Goal: Task Accomplishment & Management: Manage account settings

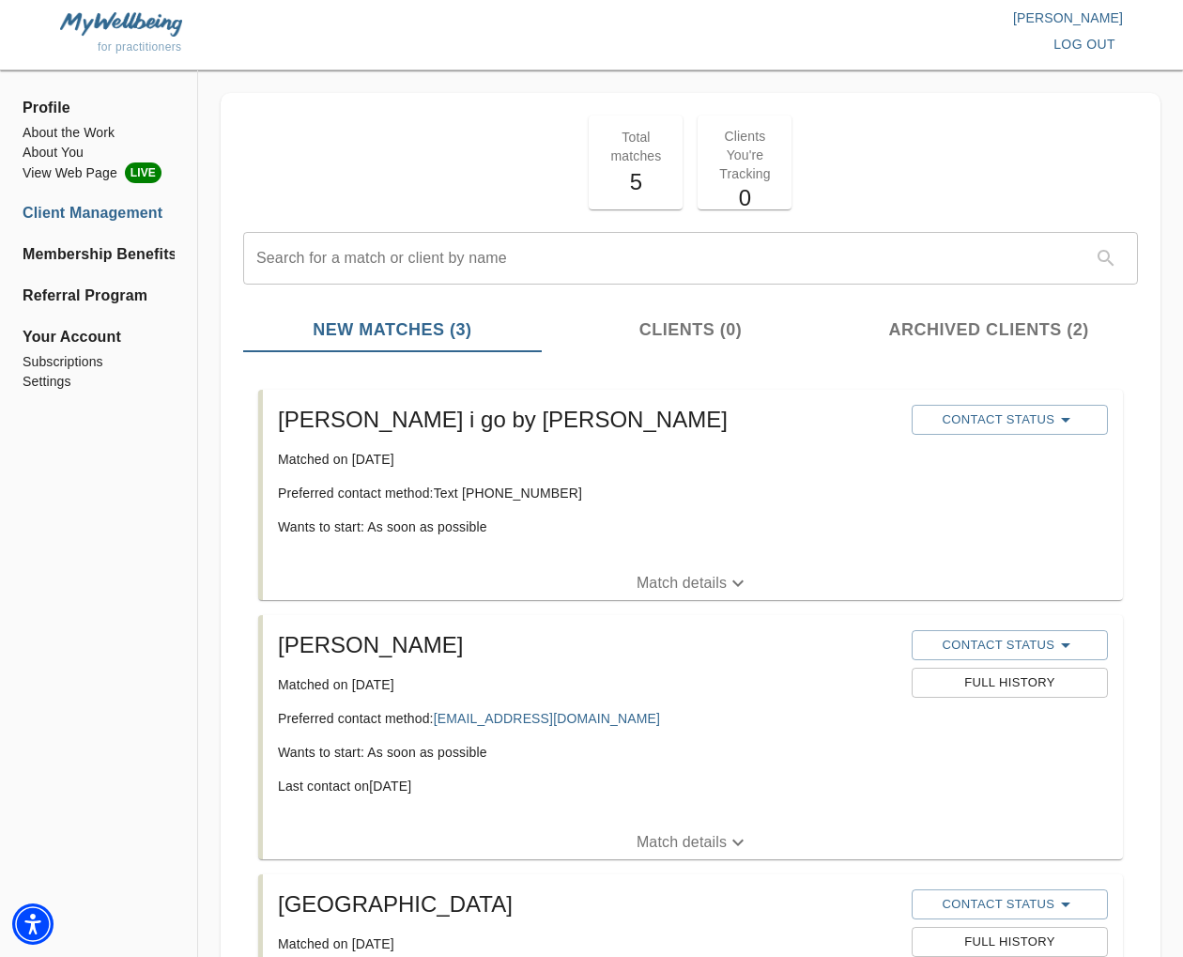
click at [675, 576] on p "Match details" at bounding box center [682, 583] width 90 height 23
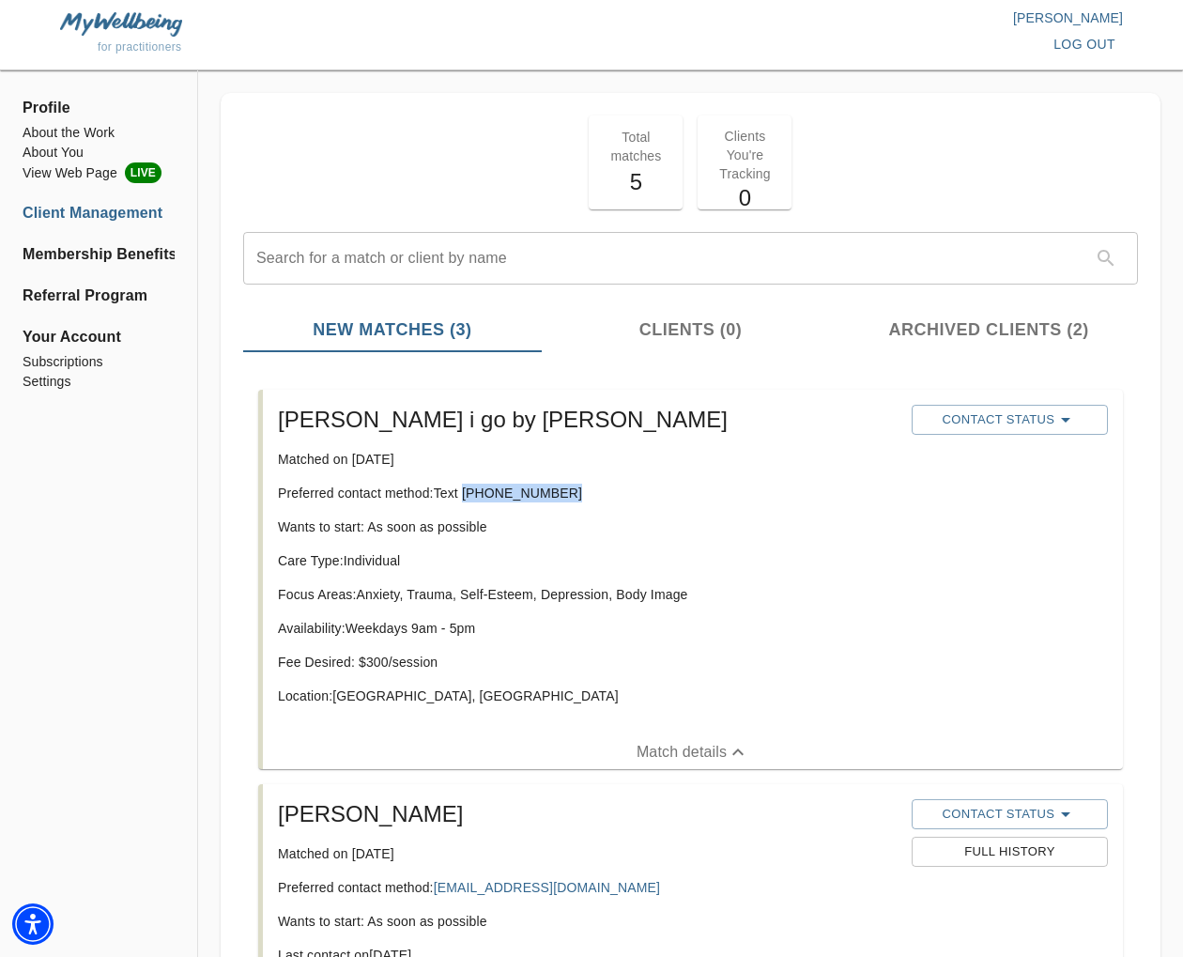
drag, startPoint x: 552, startPoint y: 496, endPoint x: 476, endPoint y: 492, distance: 76.2
click at [466, 499] on p "Preferred contact method: Text [PHONE_NUMBER]" at bounding box center [587, 493] width 619 height 19
copy p "[PHONE_NUMBER]"
click at [409, 690] on p "Location: [GEOGRAPHIC_DATA], [GEOGRAPHIC_DATA]" at bounding box center [587, 696] width 619 height 19
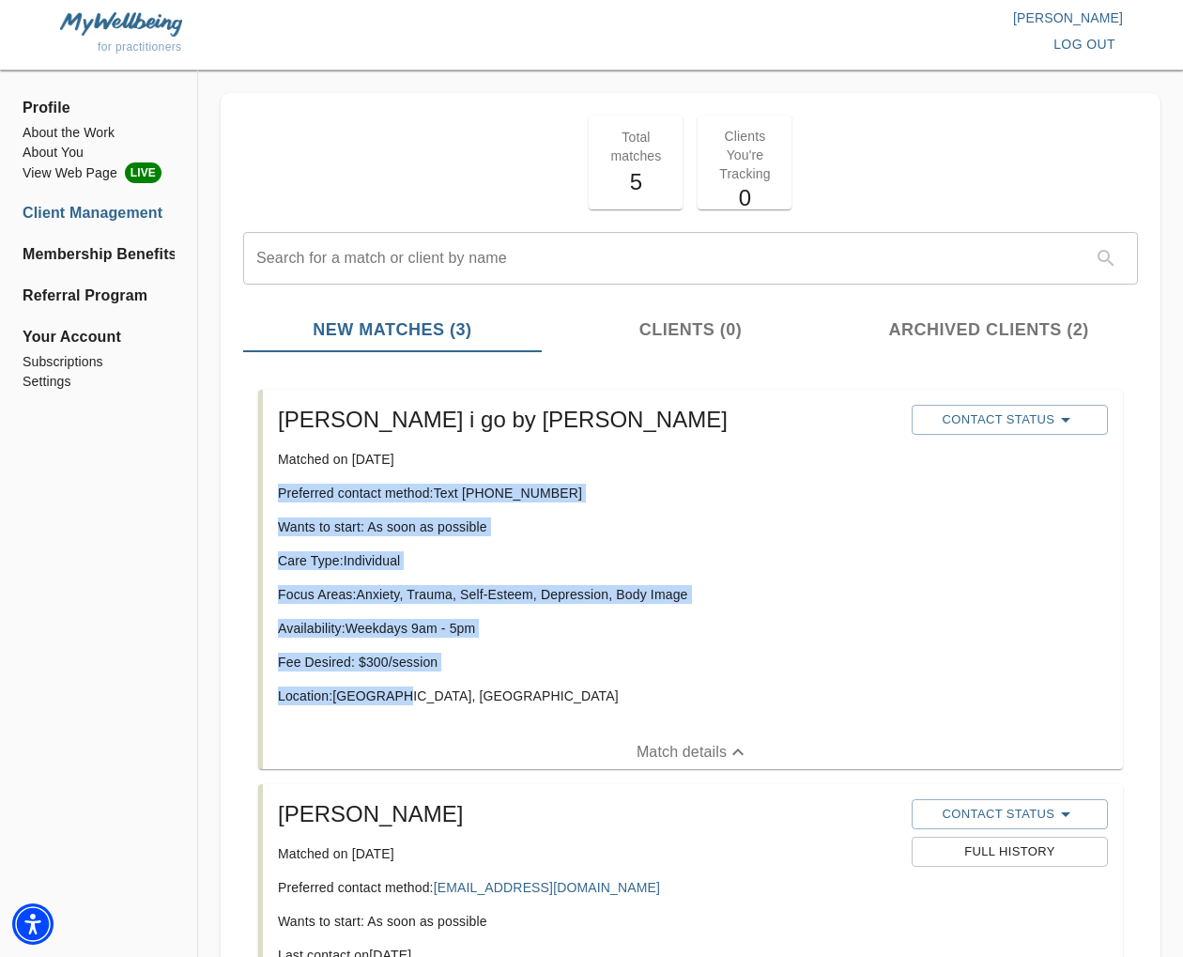
drag, startPoint x: 402, startPoint y: 693, endPoint x: 260, endPoint y: 497, distance: 242.2
click at [260, 497] on div "[PERSON_NAME] i go by [PERSON_NAME] Matched on [DATE] Preferred contact method:…" at bounding box center [690, 579] width 865 height 379
copy div "Preferred contact method: Text [PHONE_NUMBER] Wants to start: As soon as possib…"
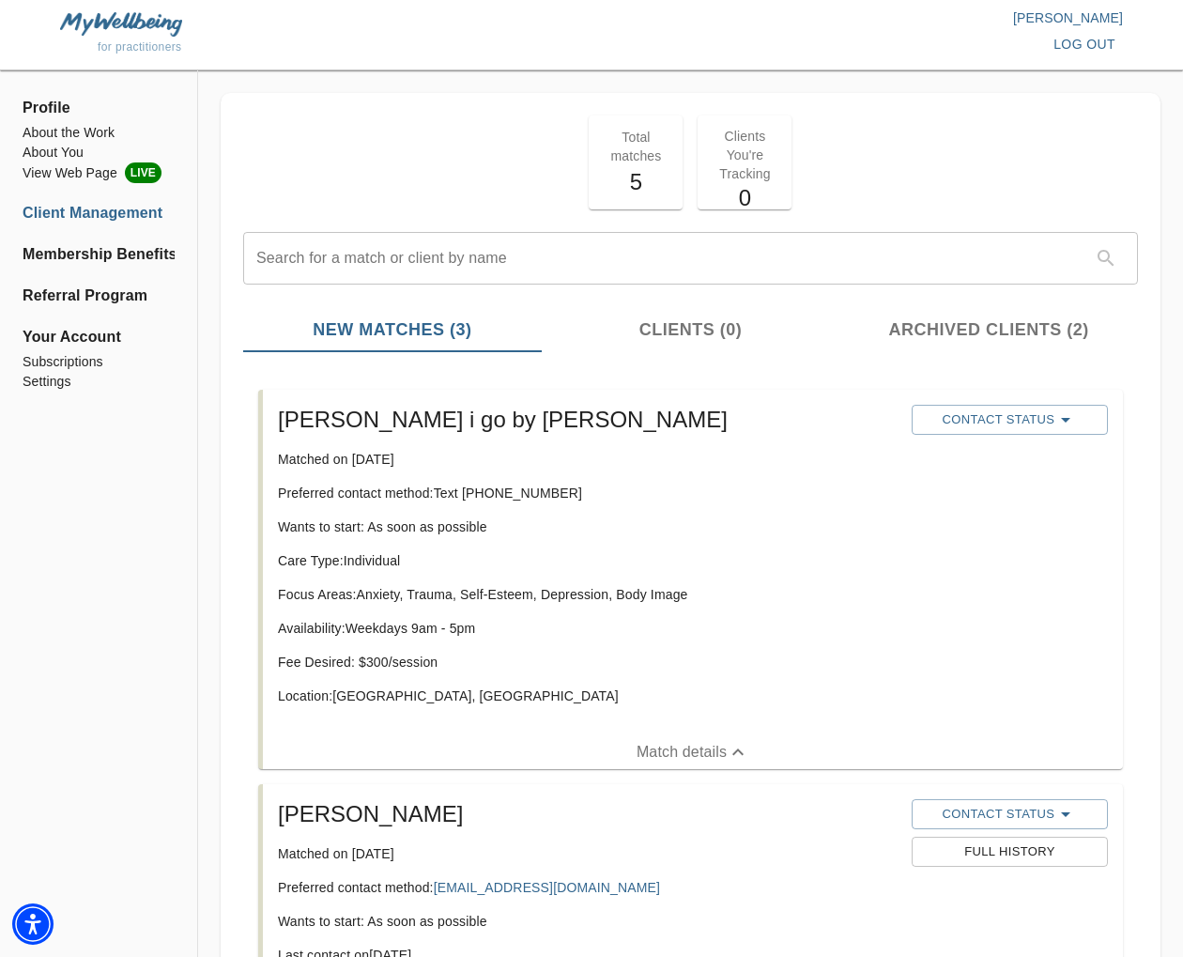
click at [805, 613] on div "Care Type: Individual Focus Areas: Anxiety, Trauma, Self-Esteem, Depression, Bo…" at bounding box center [587, 635] width 619 height 169
click at [981, 420] on span "Contact Status" at bounding box center [1010, 420] width 178 height 23
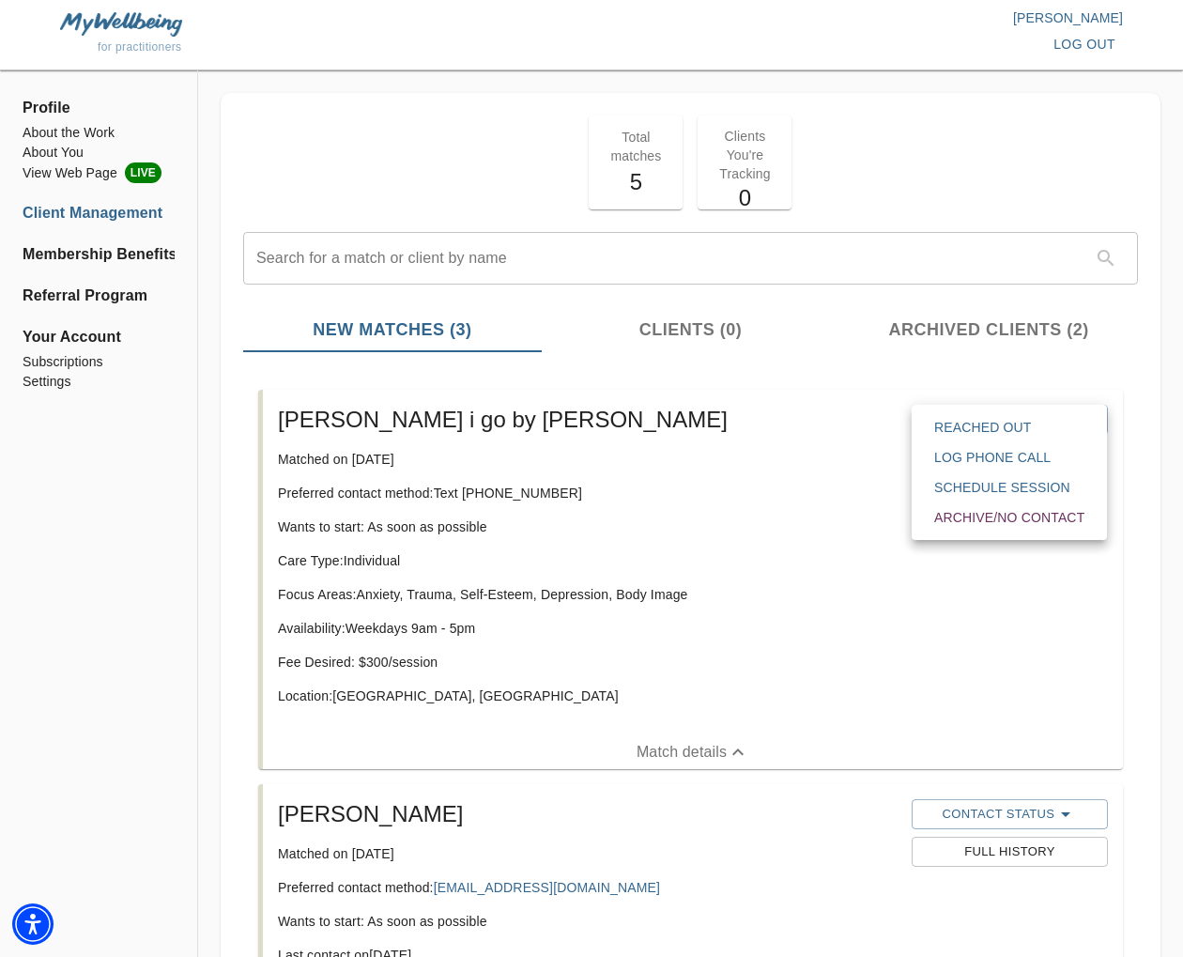
click at [982, 428] on span "Reached Out" at bounding box center [1010, 427] width 150 height 19
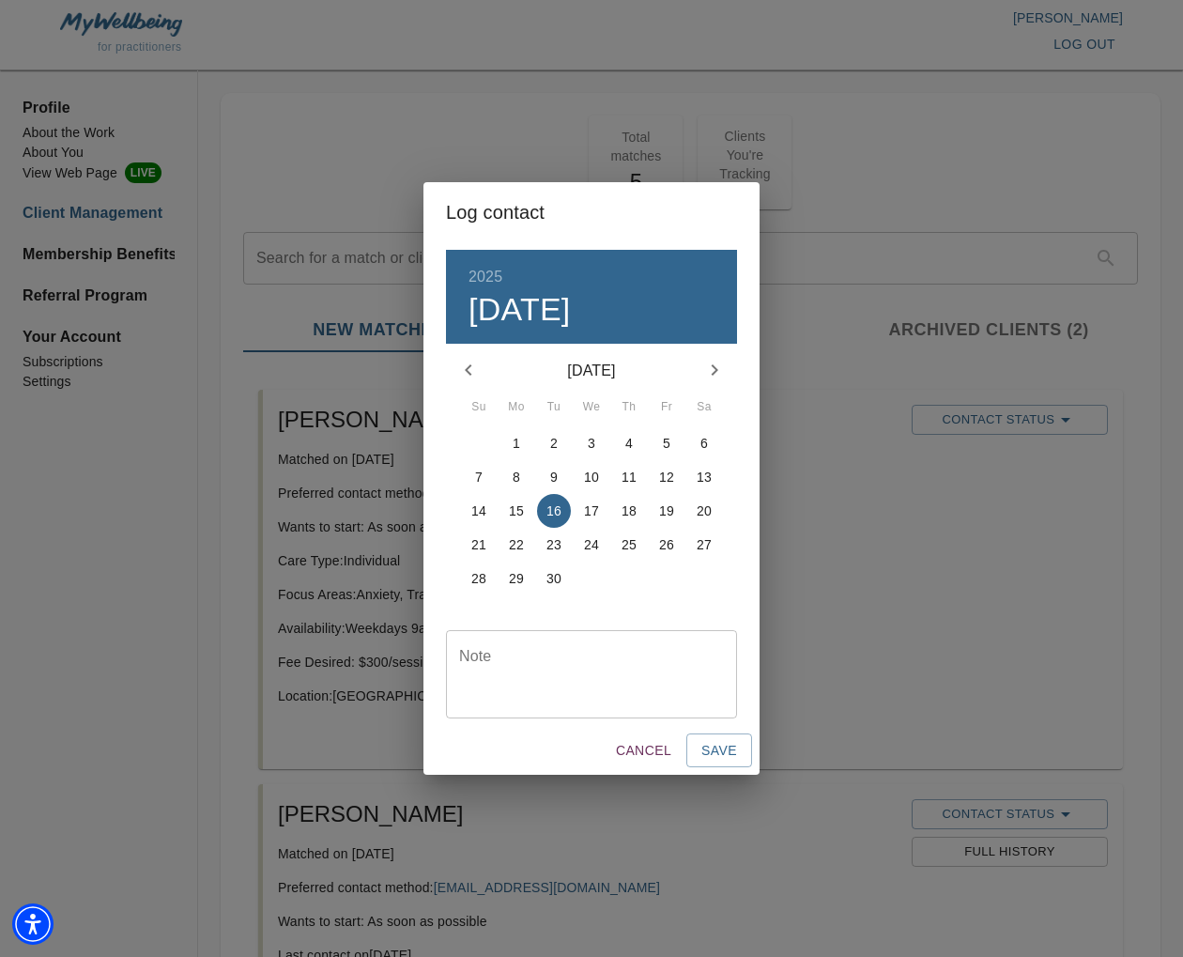
click at [639, 656] on textarea at bounding box center [591, 674] width 265 height 54
type textarea "initial text sent"
click at [745, 756] on button "Save" at bounding box center [720, 751] width 66 height 35
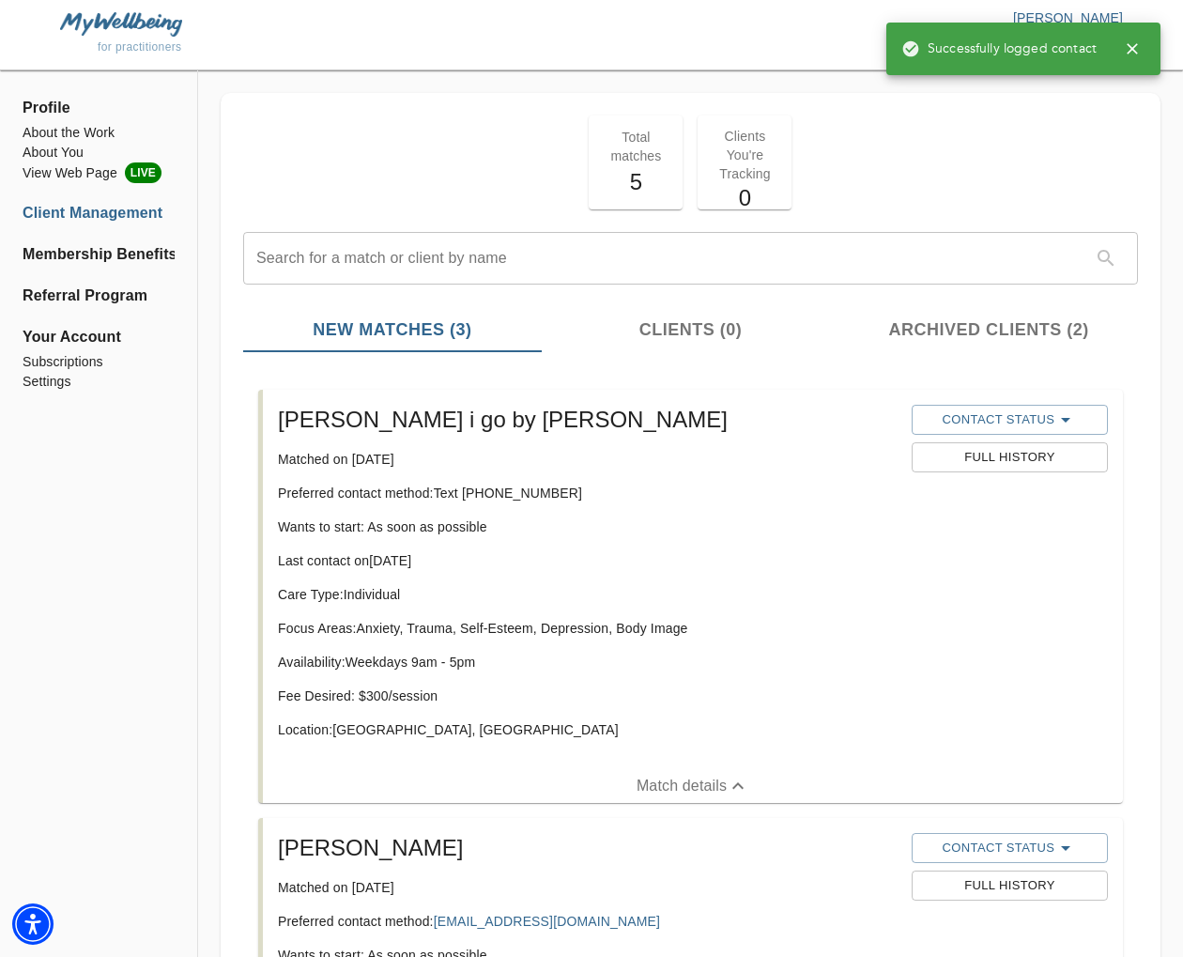
click at [1130, 50] on icon "button" at bounding box center [1132, 48] width 19 height 19
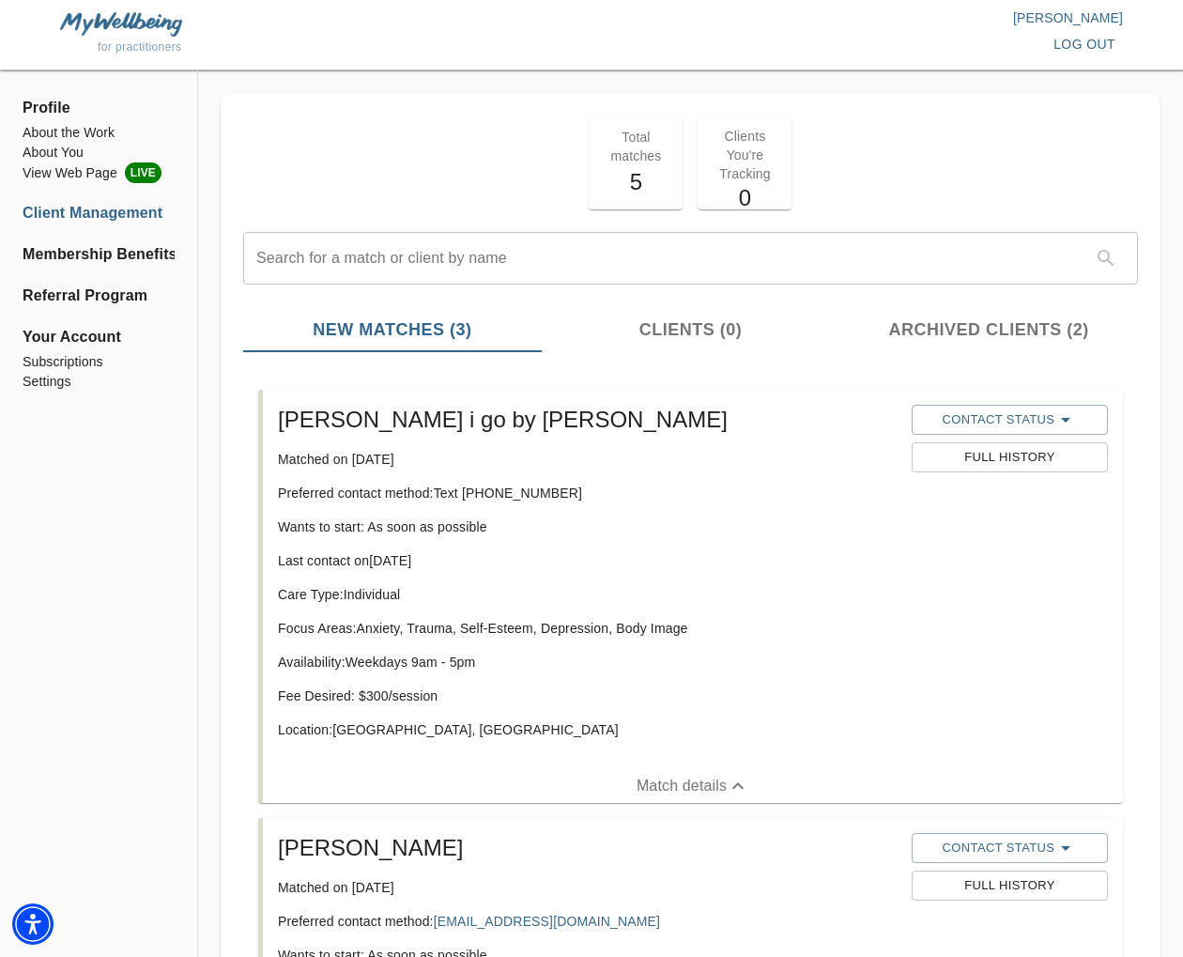
click at [1106, 49] on span "log out" at bounding box center [1085, 44] width 62 height 23
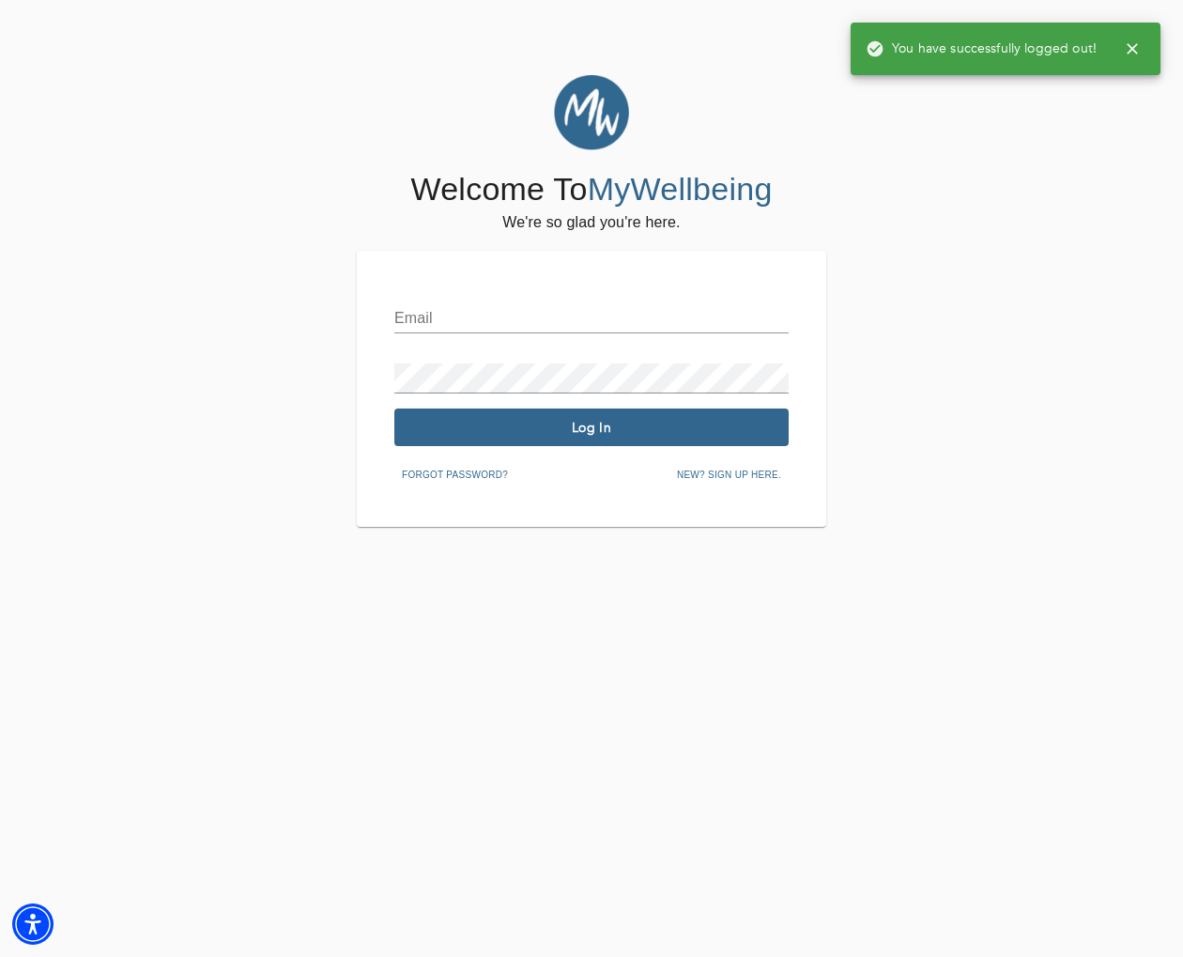
type input "[EMAIL_ADDRESS][DOMAIN_NAME]"
